Goal: Task Accomplishment & Management: Use online tool/utility

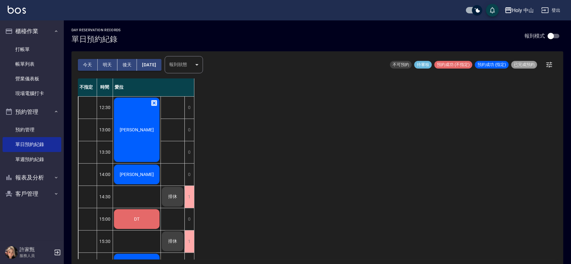
click at [141, 139] on div "[PERSON_NAME]" at bounding box center [137, 130] width 48 height 66
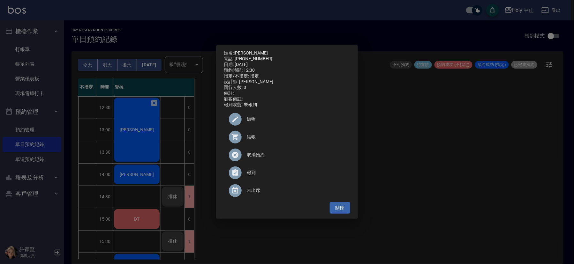
click at [466, 192] on div "姓名: [PERSON_NAME] 電話: [PHONE_NUMBER] 日期: [DATE] 預約時間: 12:30 指定/不指定: 指定 設計師: 愛拉 …" at bounding box center [287, 132] width 574 height 264
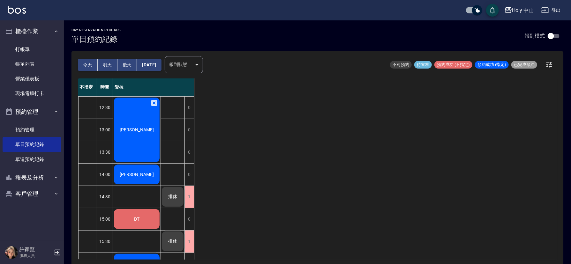
click at [140, 144] on div "[PERSON_NAME]" at bounding box center [137, 130] width 48 height 66
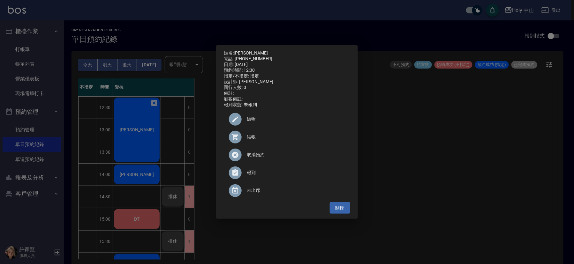
click at [254, 138] on span "結帳" at bounding box center [296, 137] width 98 height 7
click at [424, 164] on div "姓名: [PERSON_NAME] 電話: [PHONE_NUMBER] 日期: [DATE] 預約時間: 12:30 指定/不指定: 指定 設計師: 愛拉 …" at bounding box center [287, 132] width 574 height 264
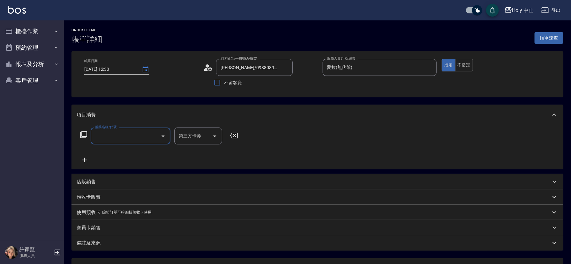
click at [124, 135] on input "服務名稱/代號" at bounding box center [126, 136] width 65 height 11
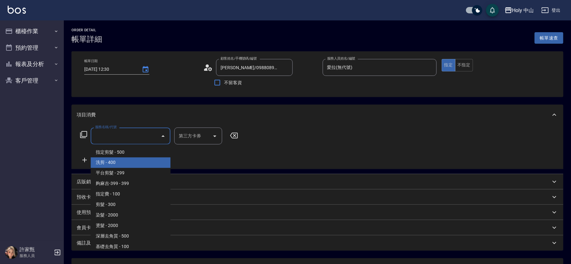
click at [118, 163] on span "洗剪 - 400" at bounding box center [131, 163] width 80 height 11
type input "洗剪(3)"
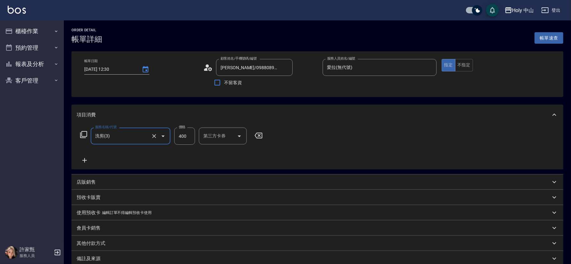
click at [181, 138] on input "400" at bounding box center [184, 136] width 21 height 17
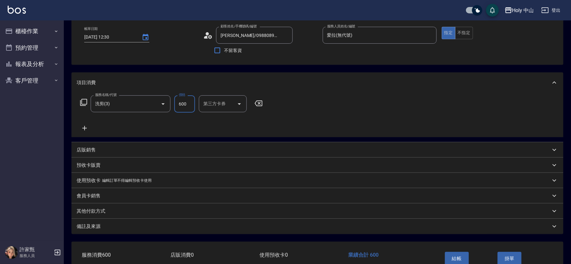
scroll to position [71, 0]
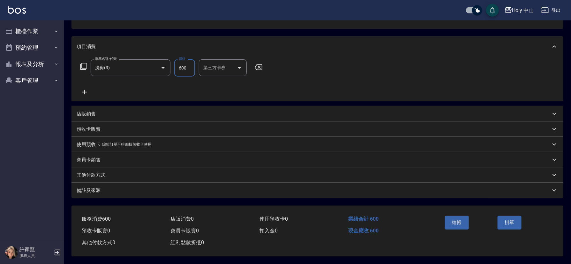
type input "600"
click at [317, 188] on div "備註及來源" at bounding box center [314, 190] width 474 height 7
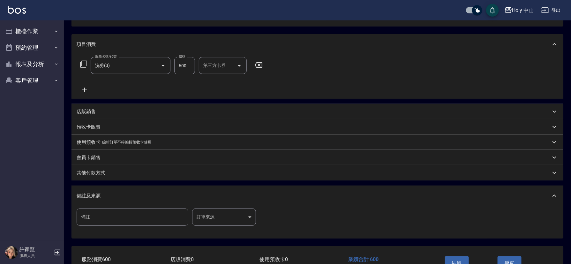
click at [213, 215] on body "Holy 中山 登出 櫃檯作業 打帳單 帳單列表 營業儀表板 現場電腦打卡 預約管理 預約管理 單日預約紀錄 單週預約紀錄 報表及分析 報表目錄 店家日報表 …" at bounding box center [285, 117] width 571 height 376
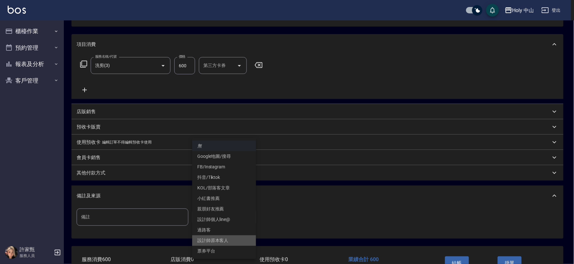
click at [226, 242] on li "設計師原本客人" at bounding box center [224, 241] width 64 height 11
type input "設計師原本客人"
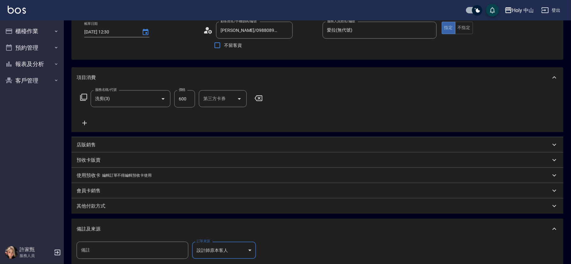
scroll to position [96, 0]
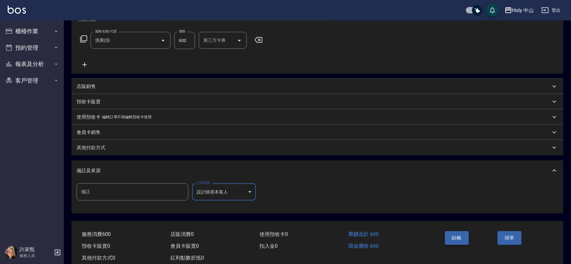
click at [456, 236] on button "結帳" at bounding box center [457, 238] width 24 height 13
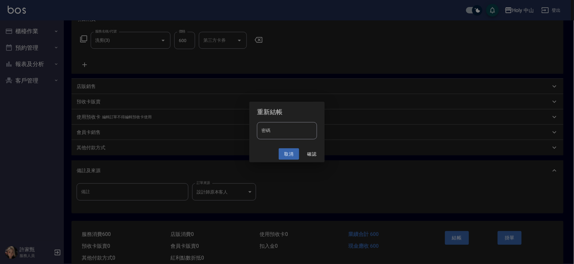
click at [288, 153] on button "取消" at bounding box center [289, 155] width 20 height 12
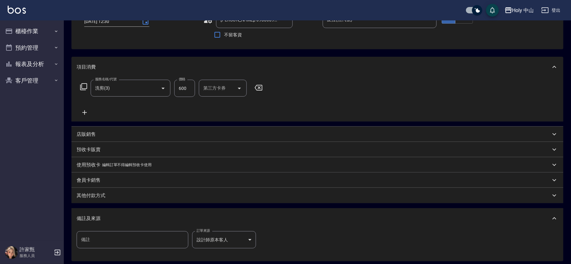
scroll to position [0, 0]
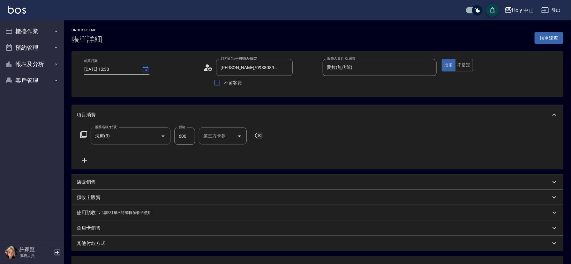
click at [187, 138] on input "600" at bounding box center [184, 136] width 21 height 17
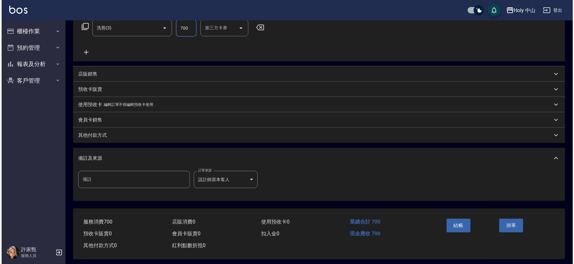
scroll to position [113, 0]
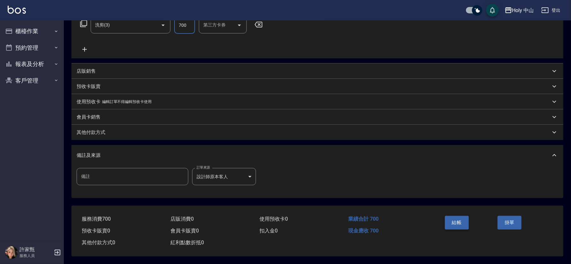
type input "700"
click at [461, 222] on button "結帳" at bounding box center [457, 222] width 24 height 13
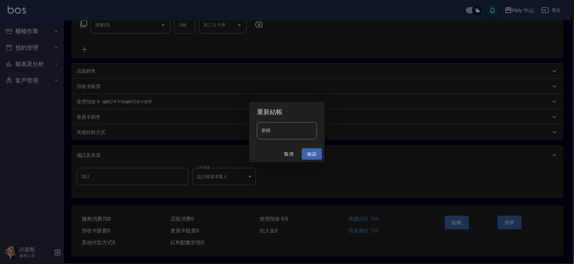
click at [315, 153] on button "確認" at bounding box center [312, 155] width 20 height 12
